Goal: Information Seeking & Learning: Check status

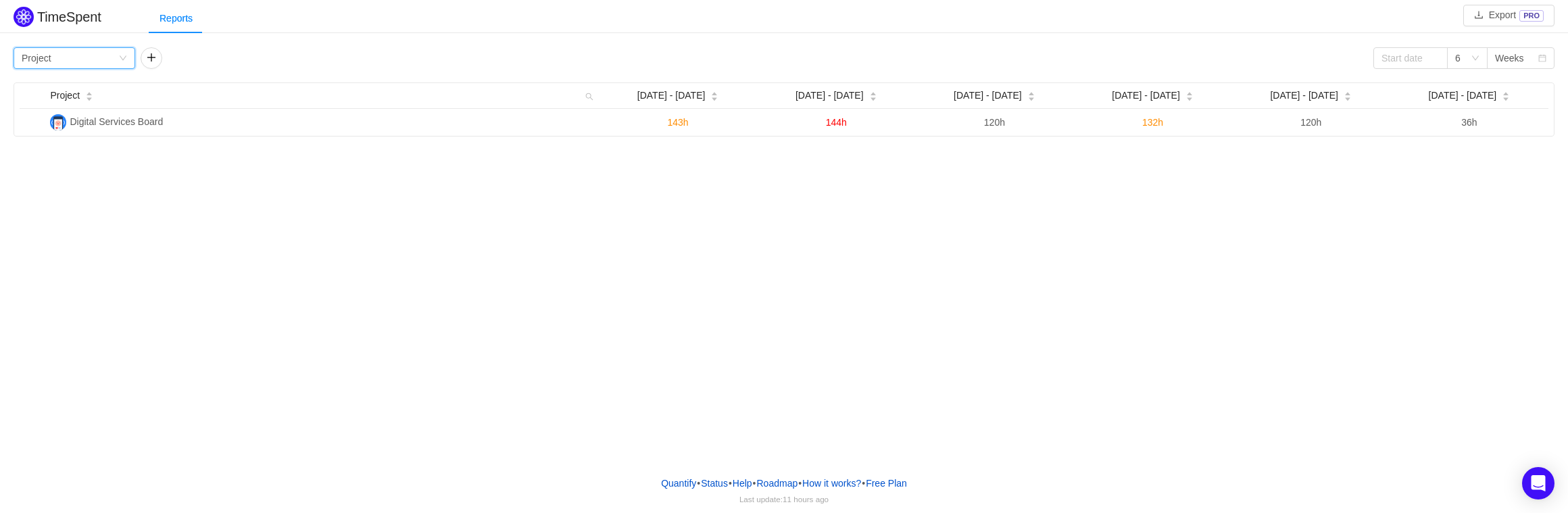
click at [124, 57] on icon "icon: down" at bounding box center [123, 58] width 8 height 8
click at [62, 172] on li "Person" at bounding box center [75, 171] width 122 height 22
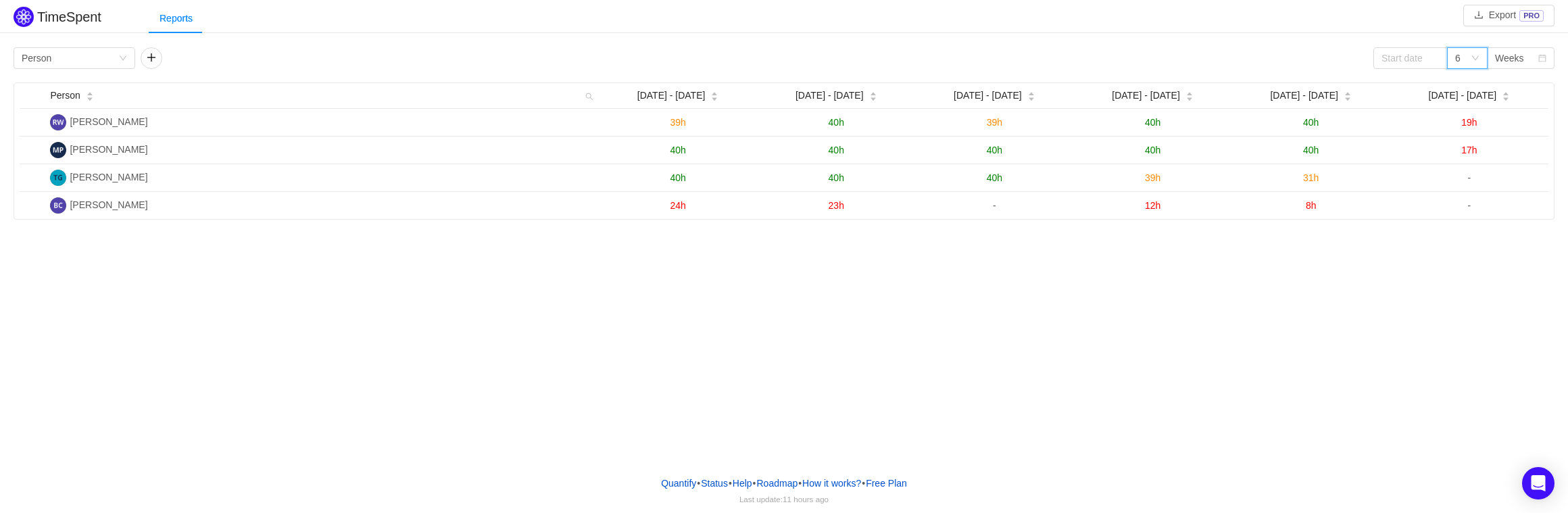
click at [1481, 61] on div "6" at bounding box center [1467, 58] width 40 height 22
click at [1509, 59] on div "Weeks" at bounding box center [1510, 58] width 30 height 21
click at [1514, 105] on li "Months" at bounding box center [1521, 107] width 68 height 22
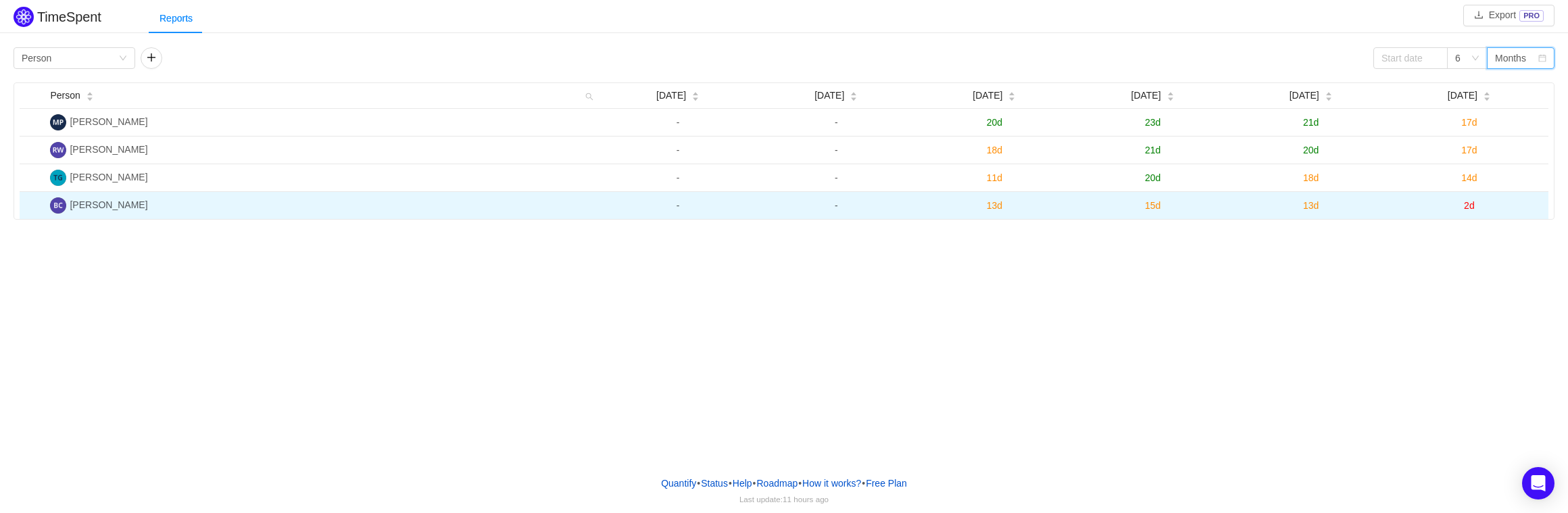
click at [258, 204] on td "[PERSON_NAME]" at bounding box center [321, 205] width 554 height 27
click at [997, 207] on span "13d" at bounding box center [995, 205] width 16 height 11
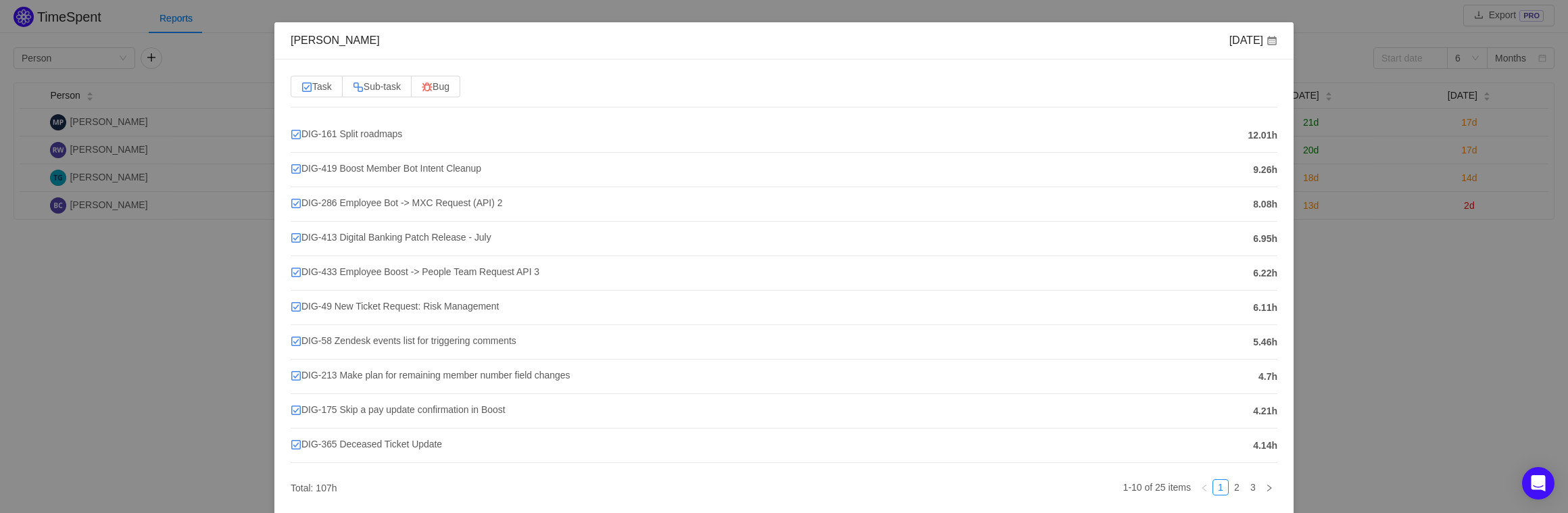
scroll to position [104, 0]
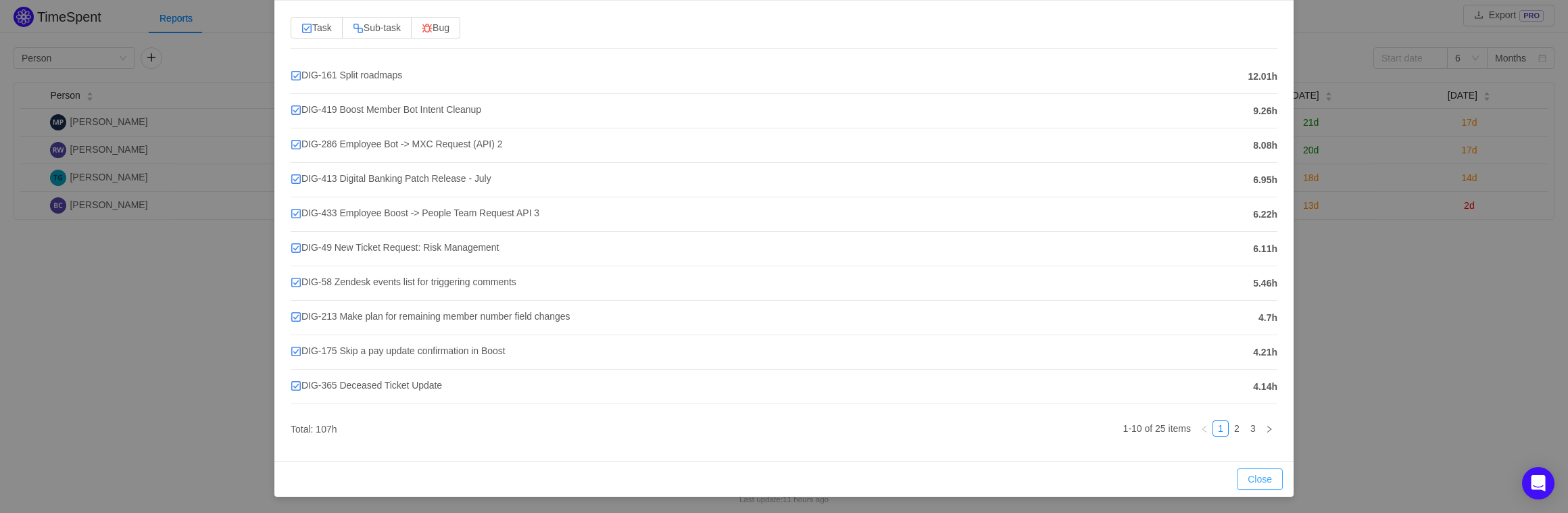
click at [1243, 487] on button "Close" at bounding box center [1260, 480] width 46 height 22
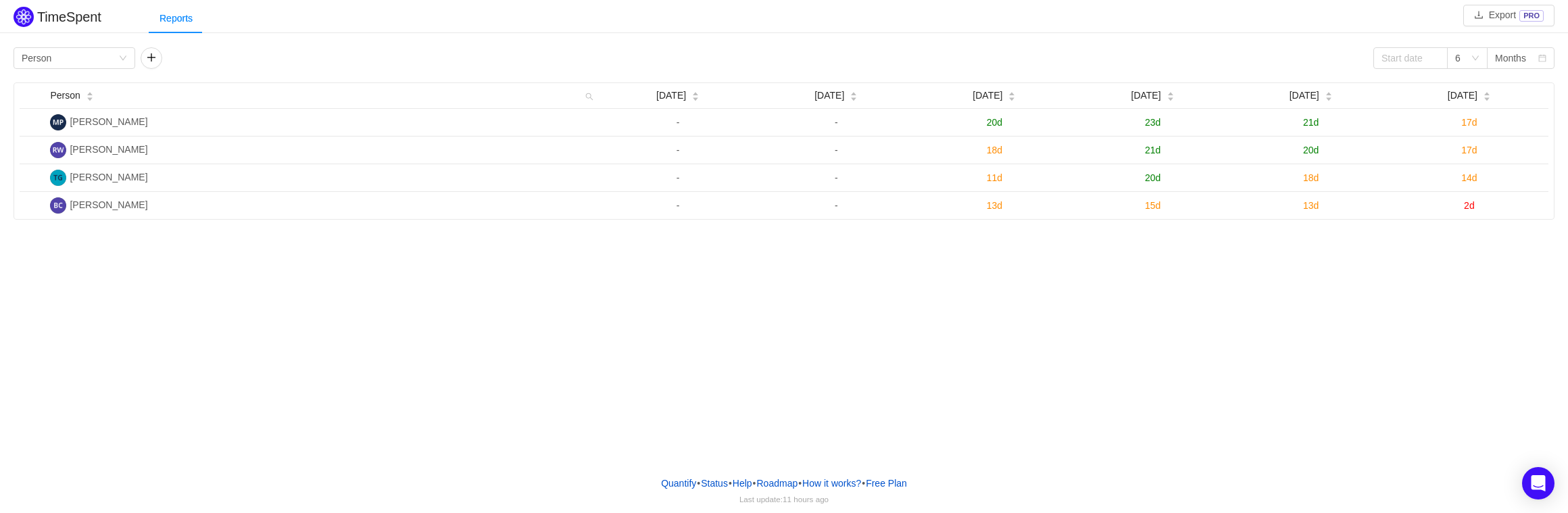
scroll to position [36, 0]
click at [1098, 342] on div "TimeSpent Export PRO Reports Group by Person 6 Months Person [DATE] [DATE] [DAT…" at bounding box center [784, 232] width 1568 height 465
